Goal: Navigation & Orientation: Find specific page/section

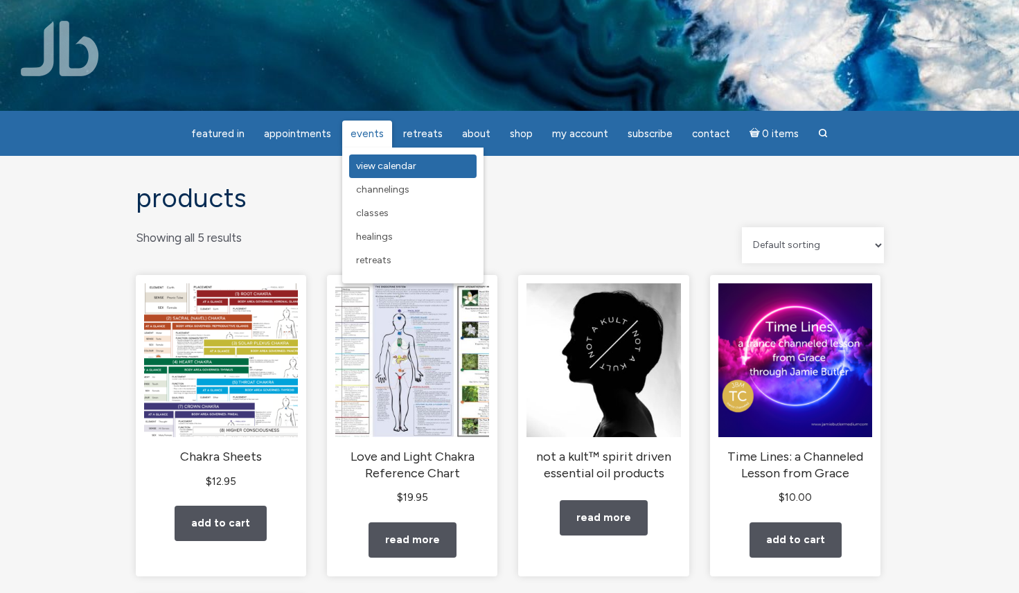
click at [375, 164] on span "View Calendar" at bounding box center [386, 166] width 60 height 12
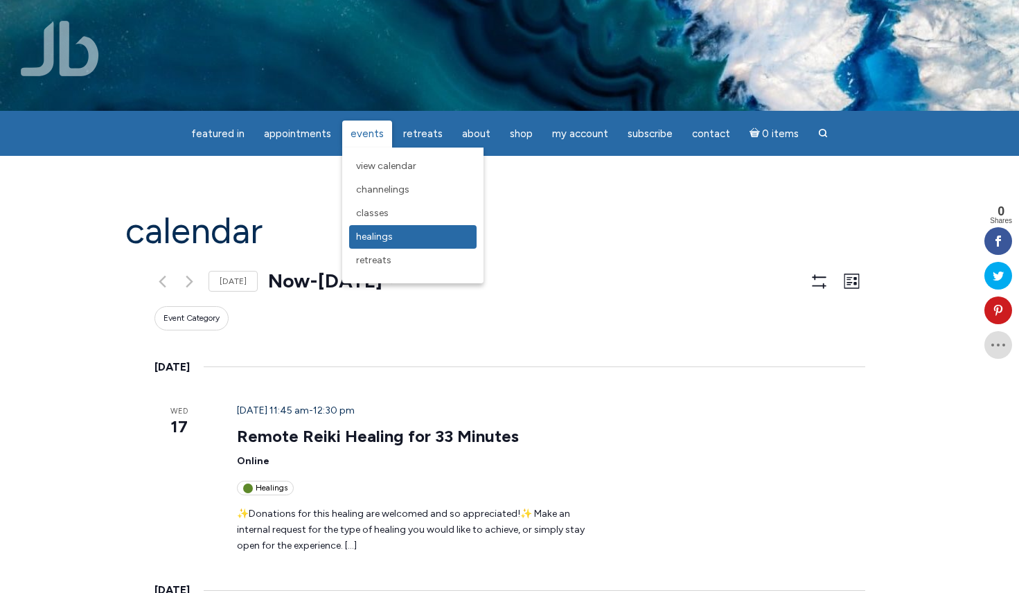
click at [380, 238] on span "Healings" at bounding box center [374, 237] width 37 height 12
